Goal: Transaction & Acquisition: Purchase product/service

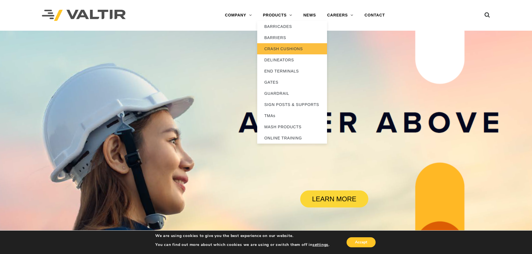
click at [285, 48] on link "CRASH CUSHIONS" at bounding box center [292, 48] width 70 height 11
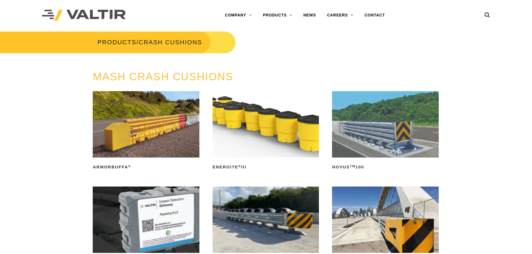
click at [386, 123] on img at bounding box center [385, 124] width 106 height 66
